Goal: Information Seeking & Learning: Learn about a topic

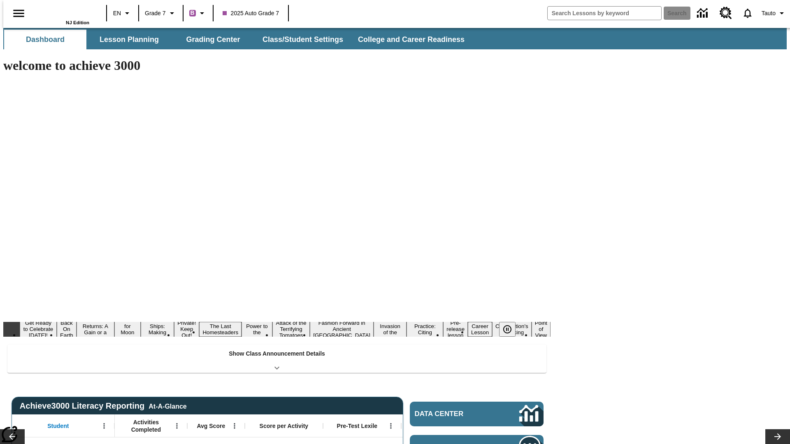
type input "-1"
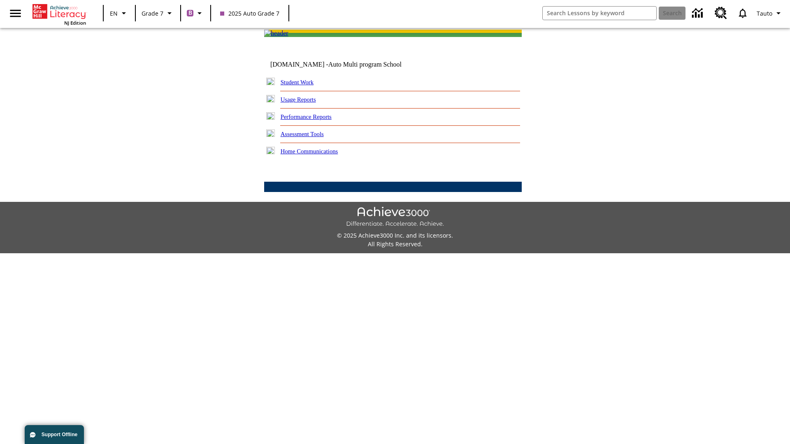
click at [315, 120] on link "Performance Reports" at bounding box center [306, 117] width 51 height 7
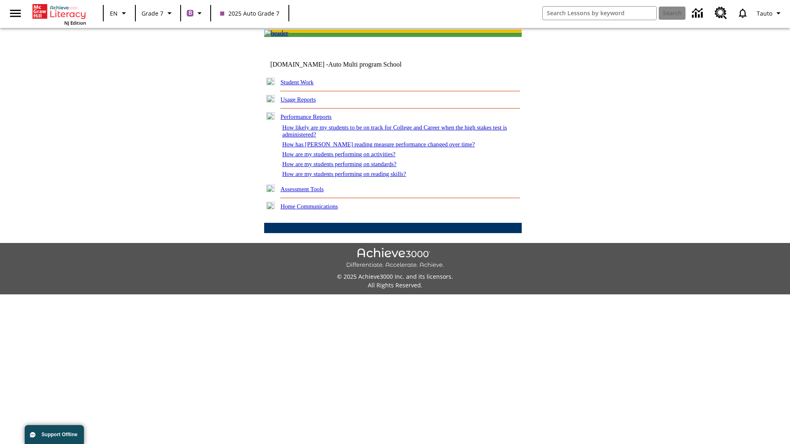
click at [374, 148] on link "How has [PERSON_NAME] reading measure performance changed over time?" at bounding box center [378, 144] width 193 height 7
